Goal: Transaction & Acquisition: Purchase product/service

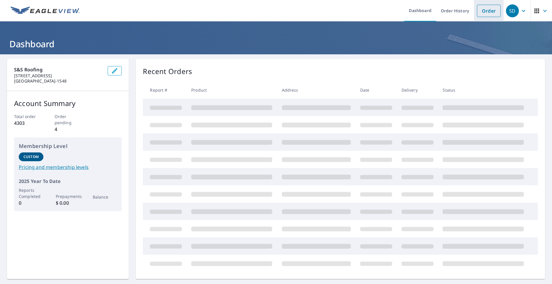
click at [485, 10] on link "Order" at bounding box center [489, 11] width 24 height 12
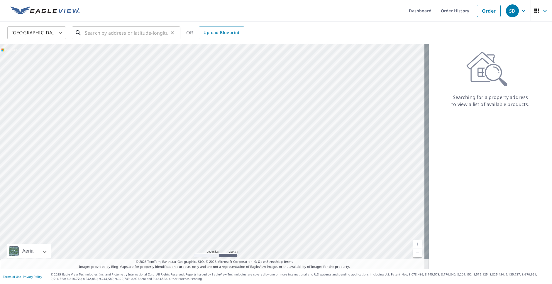
click at [91, 30] on input "text" at bounding box center [127, 33] width 84 height 16
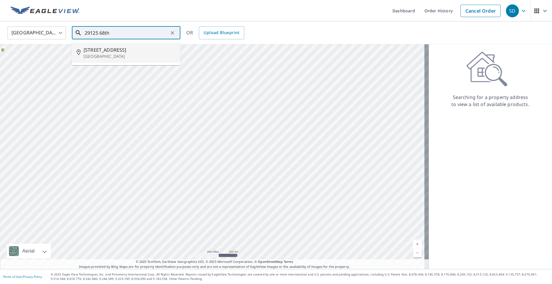
click at [108, 55] on p "[GEOGRAPHIC_DATA]" at bounding box center [130, 56] width 92 height 6
type input "[STREET_ADDRESS][PERSON_NAME]"
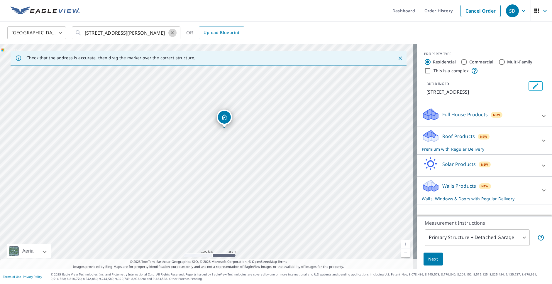
click at [174, 33] on icon "Clear" at bounding box center [173, 33] width 6 height 6
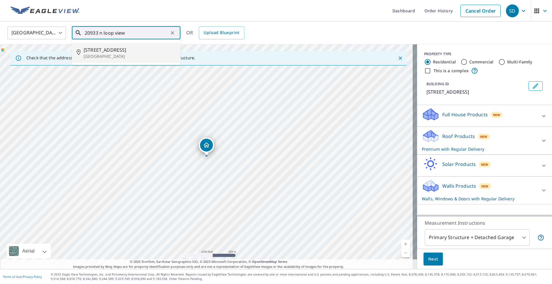
click at [104, 51] on span "[STREET_ADDRESS]" at bounding box center [130, 49] width 92 height 7
type input "[STREET_ADDRESS]"
